Goal: Browse casually: Explore the website without a specific task or goal

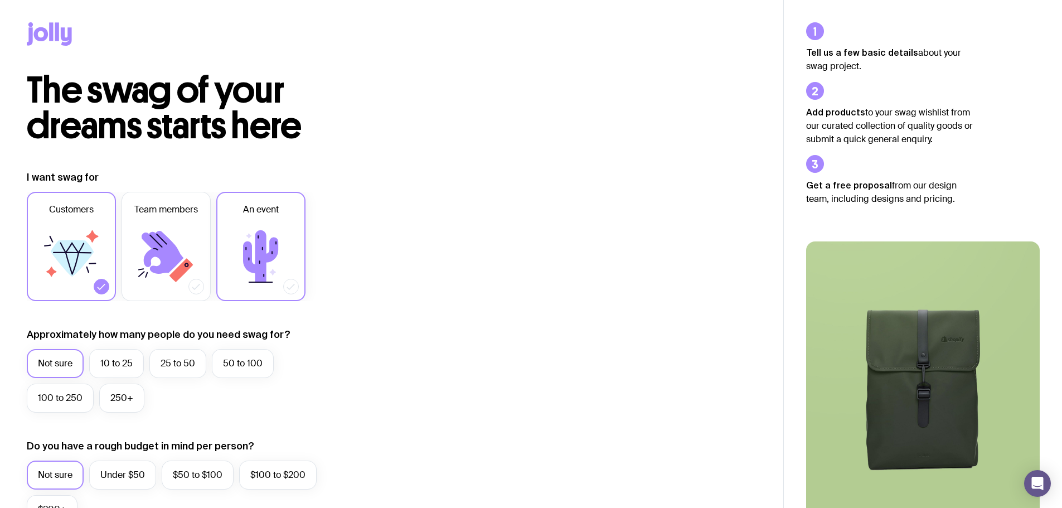
click at [258, 236] on icon at bounding box center [260, 256] width 35 height 52
click at [0, 0] on input "An event" at bounding box center [0, 0] width 0 height 0
click at [66, 393] on label "100 to 250" at bounding box center [60, 398] width 67 height 29
click at [0, 0] on input "100 to 250" at bounding box center [0, 0] width 0 height 0
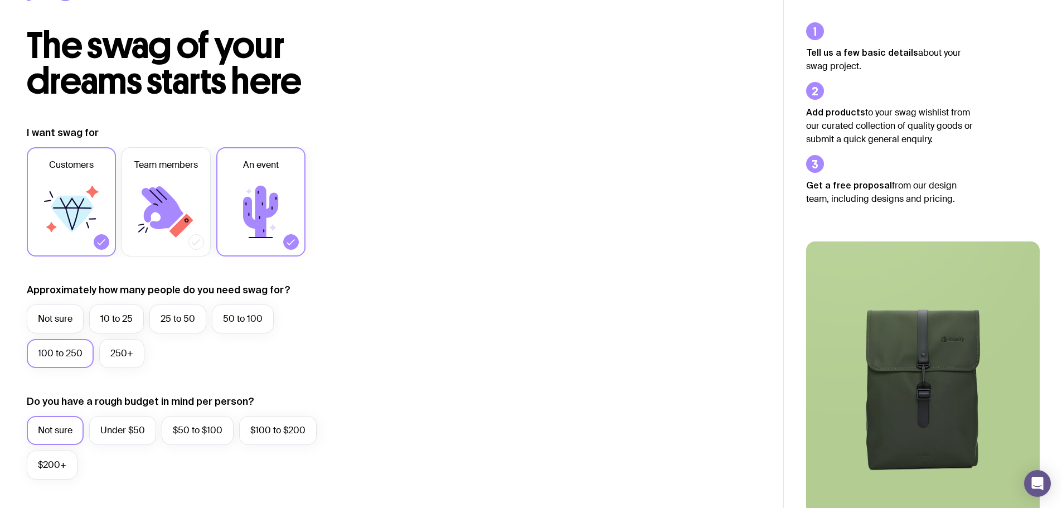
scroll to position [112, 0]
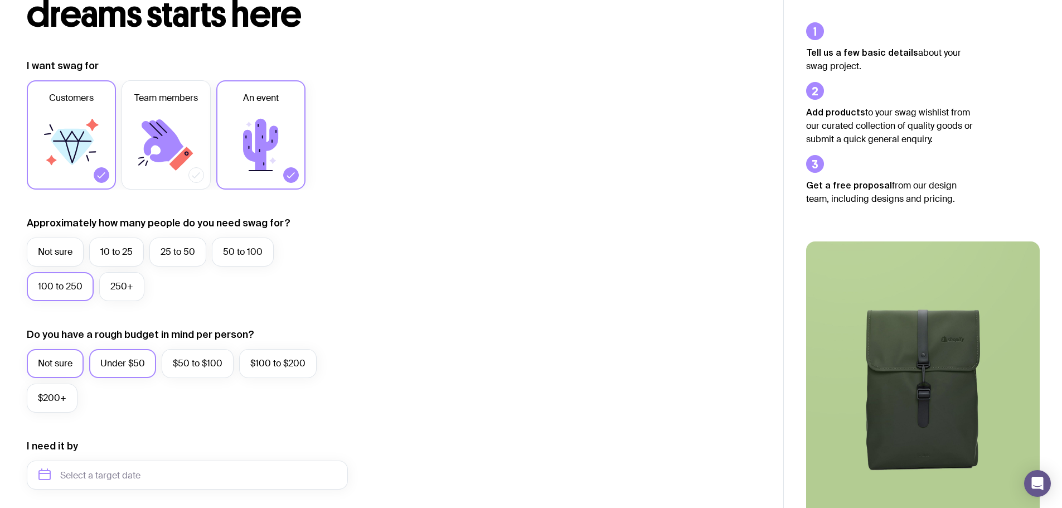
click at [116, 367] on label "Under $50" at bounding box center [122, 363] width 67 height 29
click at [0, 0] on input "Under $50" at bounding box center [0, 0] width 0 height 0
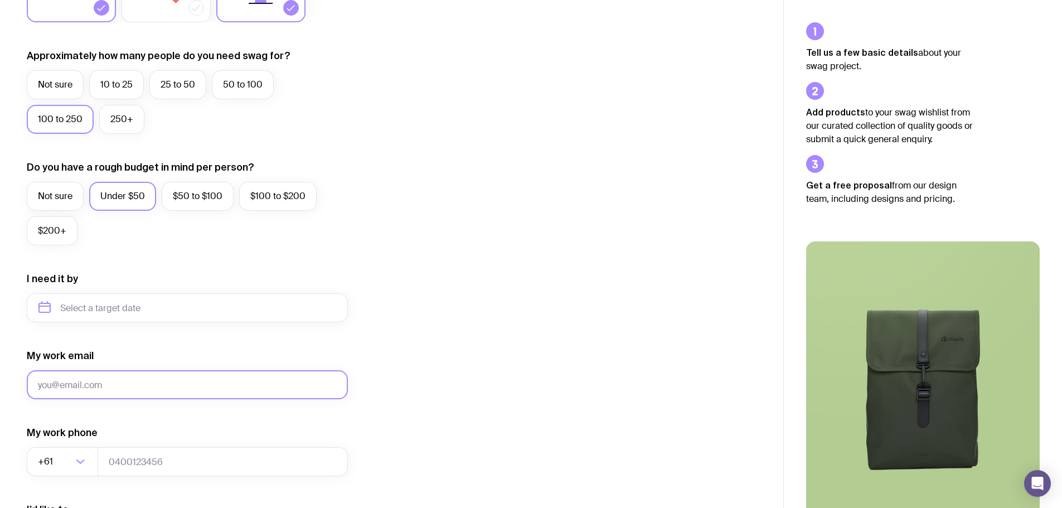
scroll to position [440, 0]
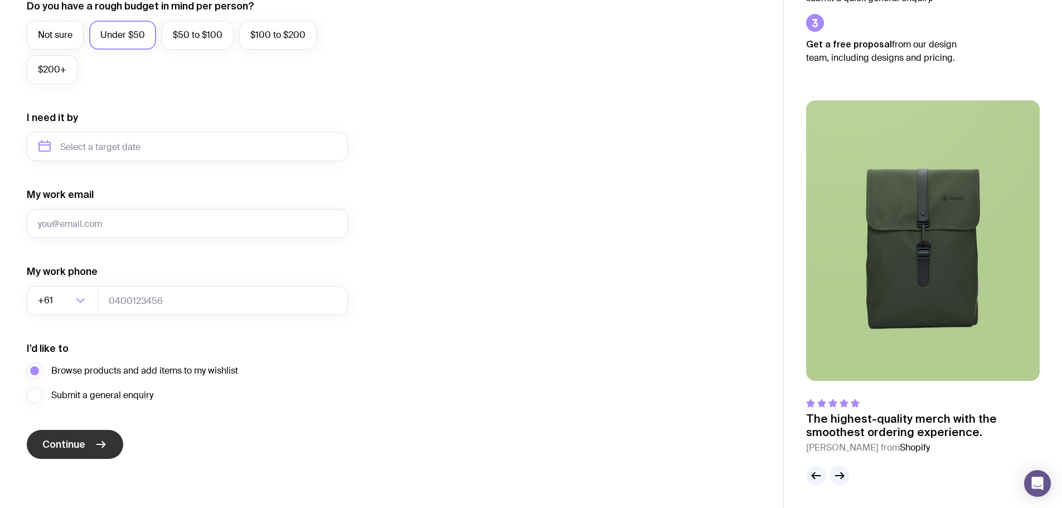
click at [90, 436] on button "Continue" at bounding box center [75, 444] width 96 height 29
click at [105, 218] on input "My work email" at bounding box center [187, 223] width 321 height 29
type input "[EMAIL_ADDRESS][DOMAIN_NAME]"
click at [76, 449] on span "Continue" at bounding box center [63, 444] width 43 height 13
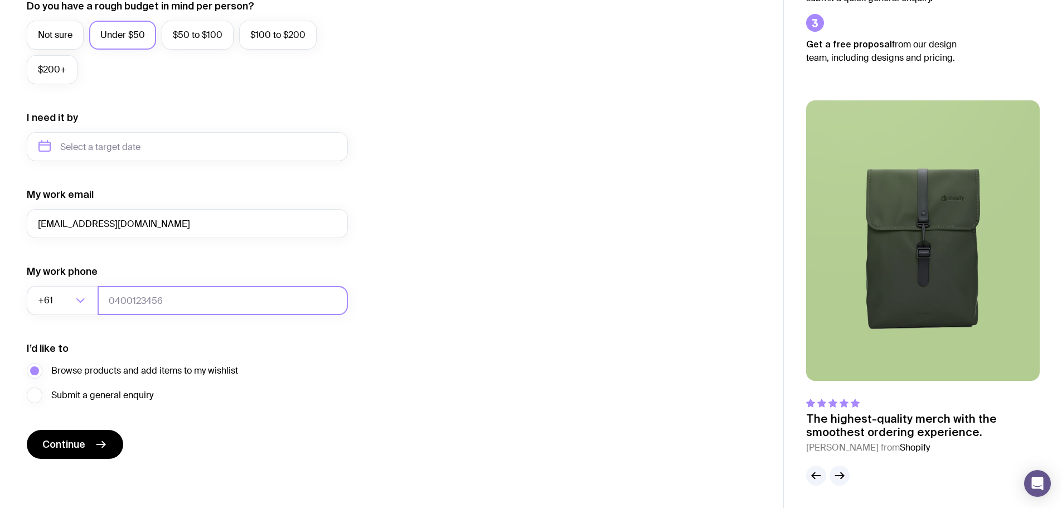
click at [191, 307] on input "tel" at bounding box center [223, 300] width 250 height 29
type input "0400125125"
click at [71, 452] on button "Continue" at bounding box center [75, 444] width 96 height 29
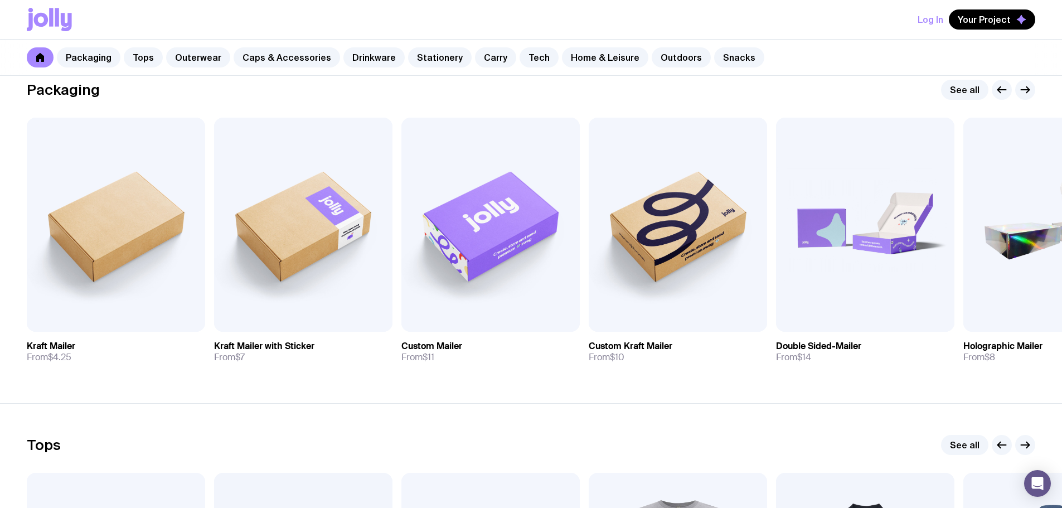
scroll to position [112, 0]
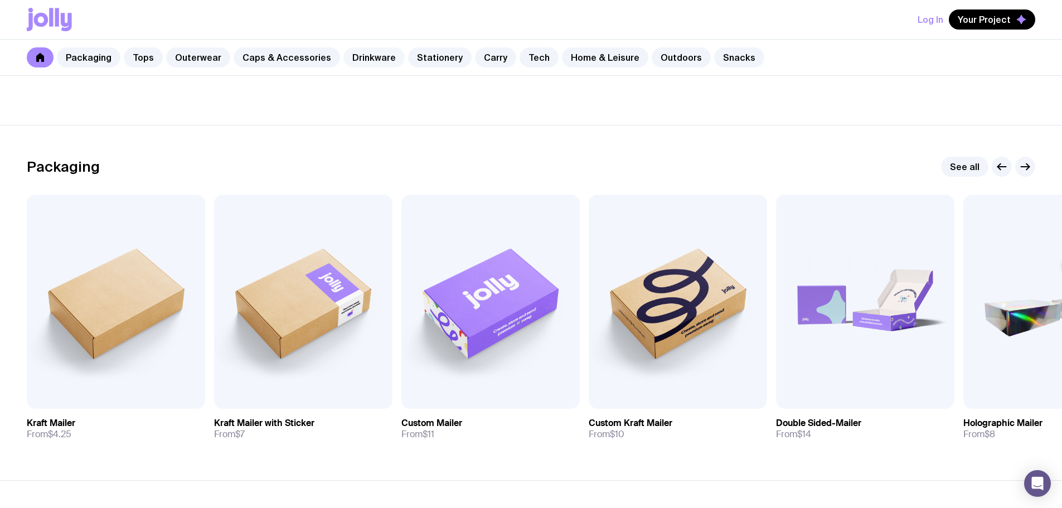
click at [361, 57] on link "Drinkware" at bounding box center [374, 57] width 61 height 20
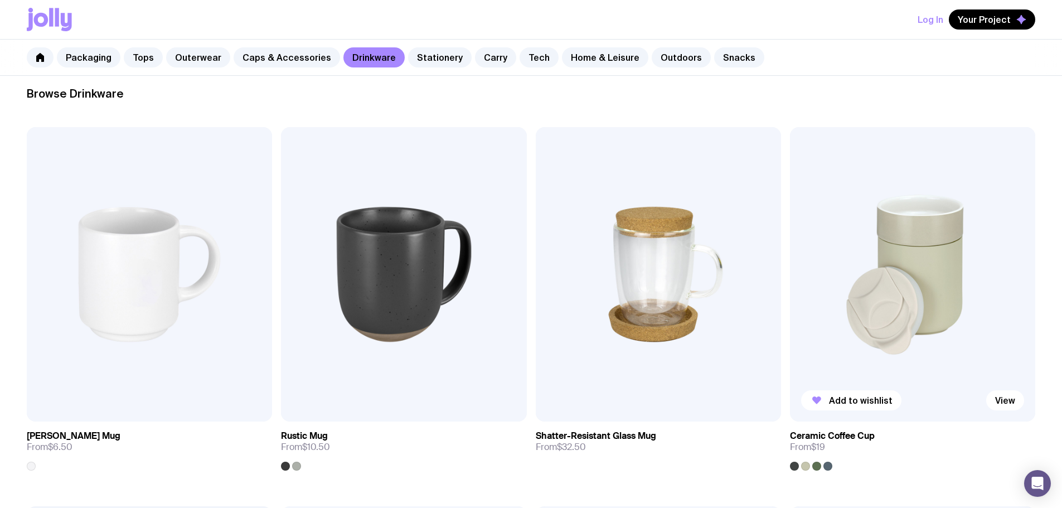
scroll to position [56, 0]
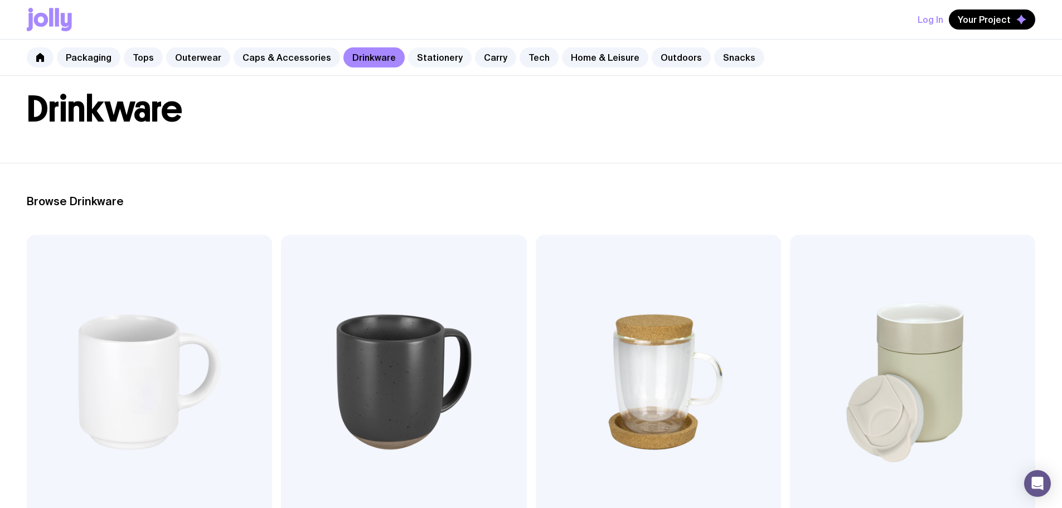
click at [432, 59] on link "Stationery" at bounding box center [440, 57] width 64 height 20
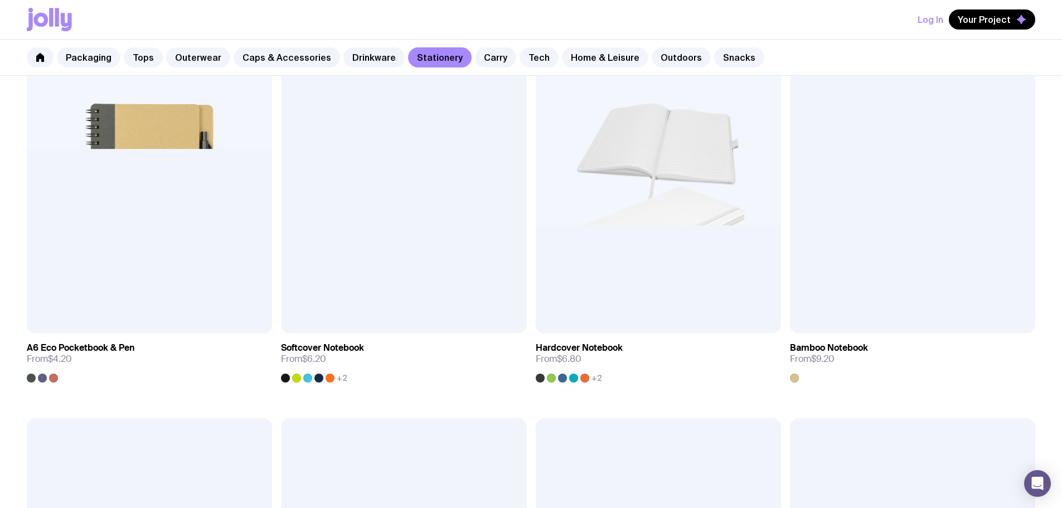
scroll to position [1060, 0]
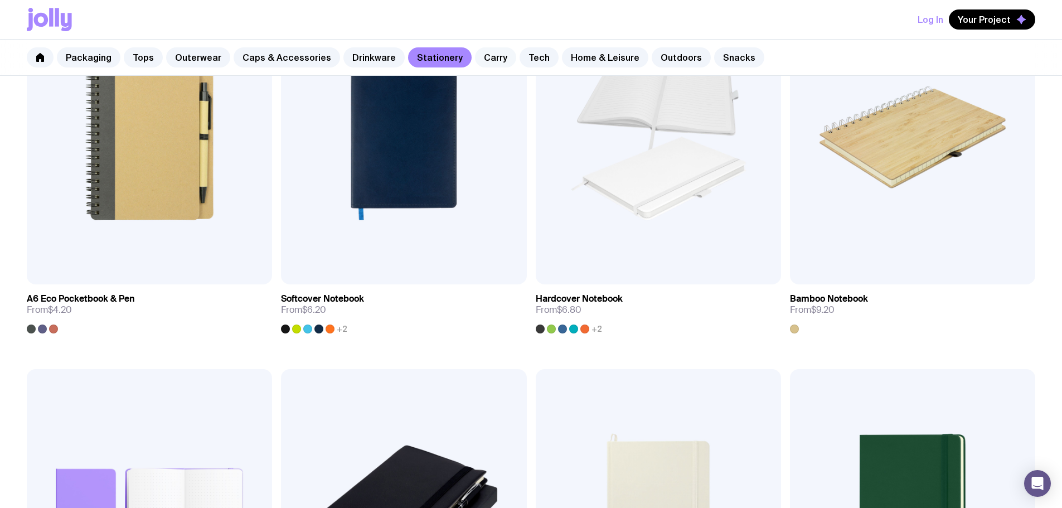
click at [479, 58] on link "Carry" at bounding box center [495, 57] width 41 height 20
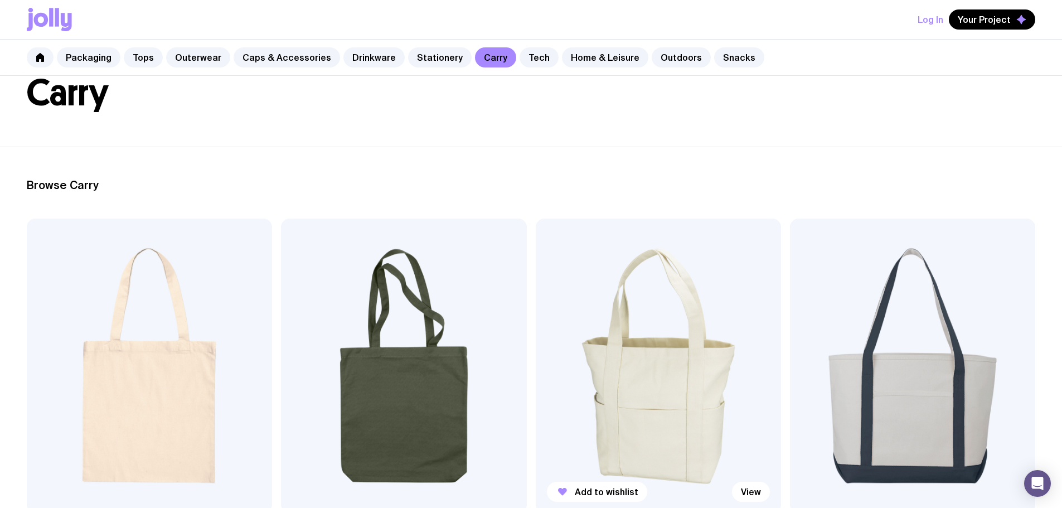
scroll to position [167, 0]
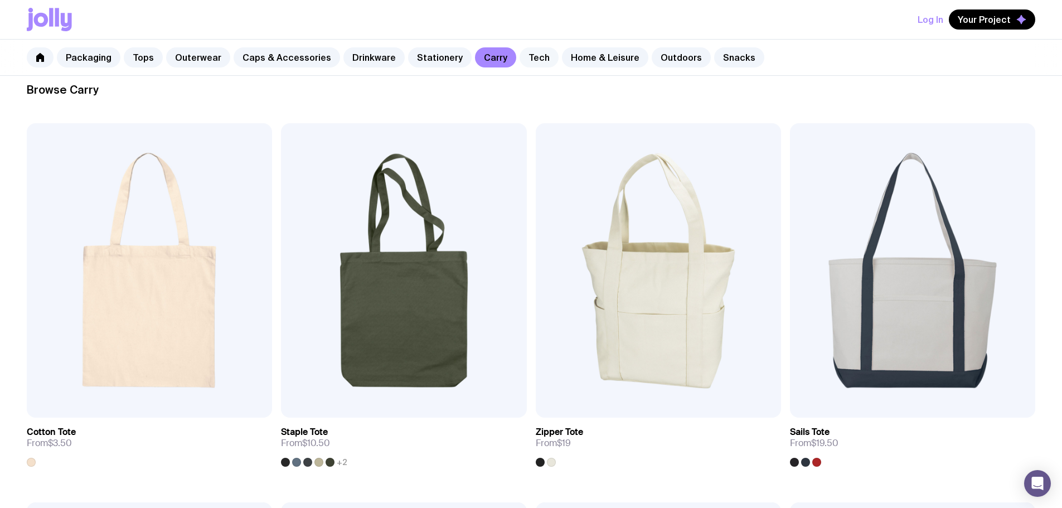
click at [525, 58] on link "Tech" at bounding box center [539, 57] width 39 height 20
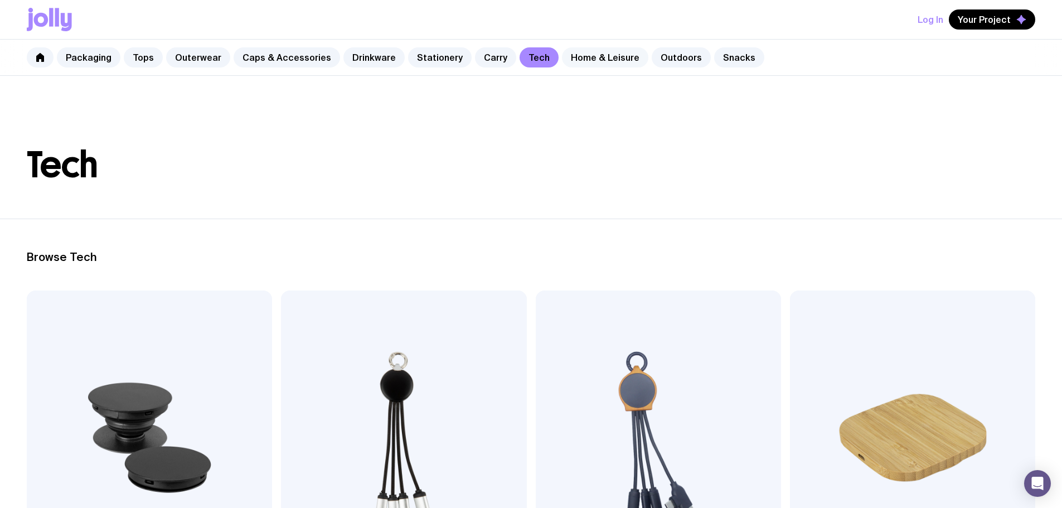
click at [583, 60] on link "Home & Leisure" at bounding box center [605, 57] width 86 height 20
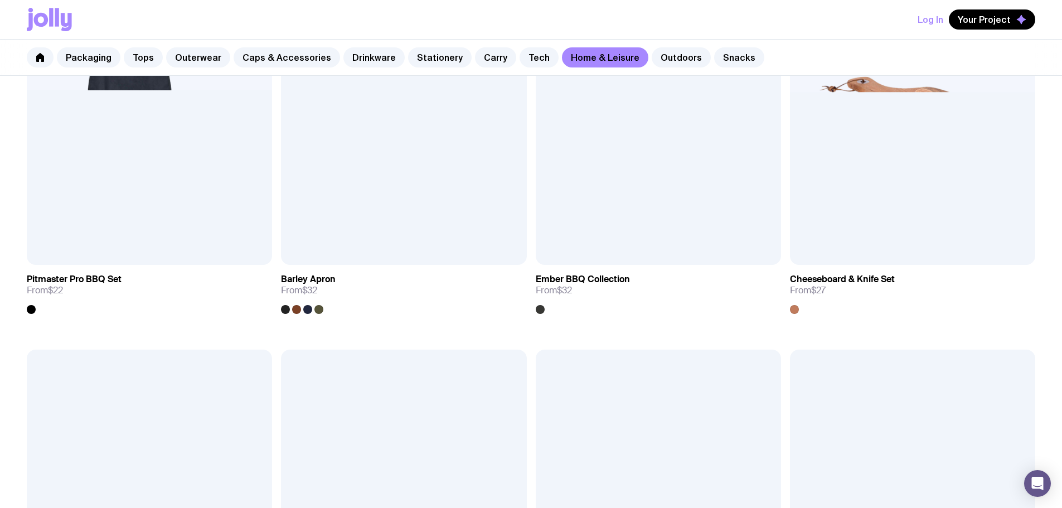
scroll to position [1004, 0]
